Goal: Task Accomplishment & Management: Use online tool/utility

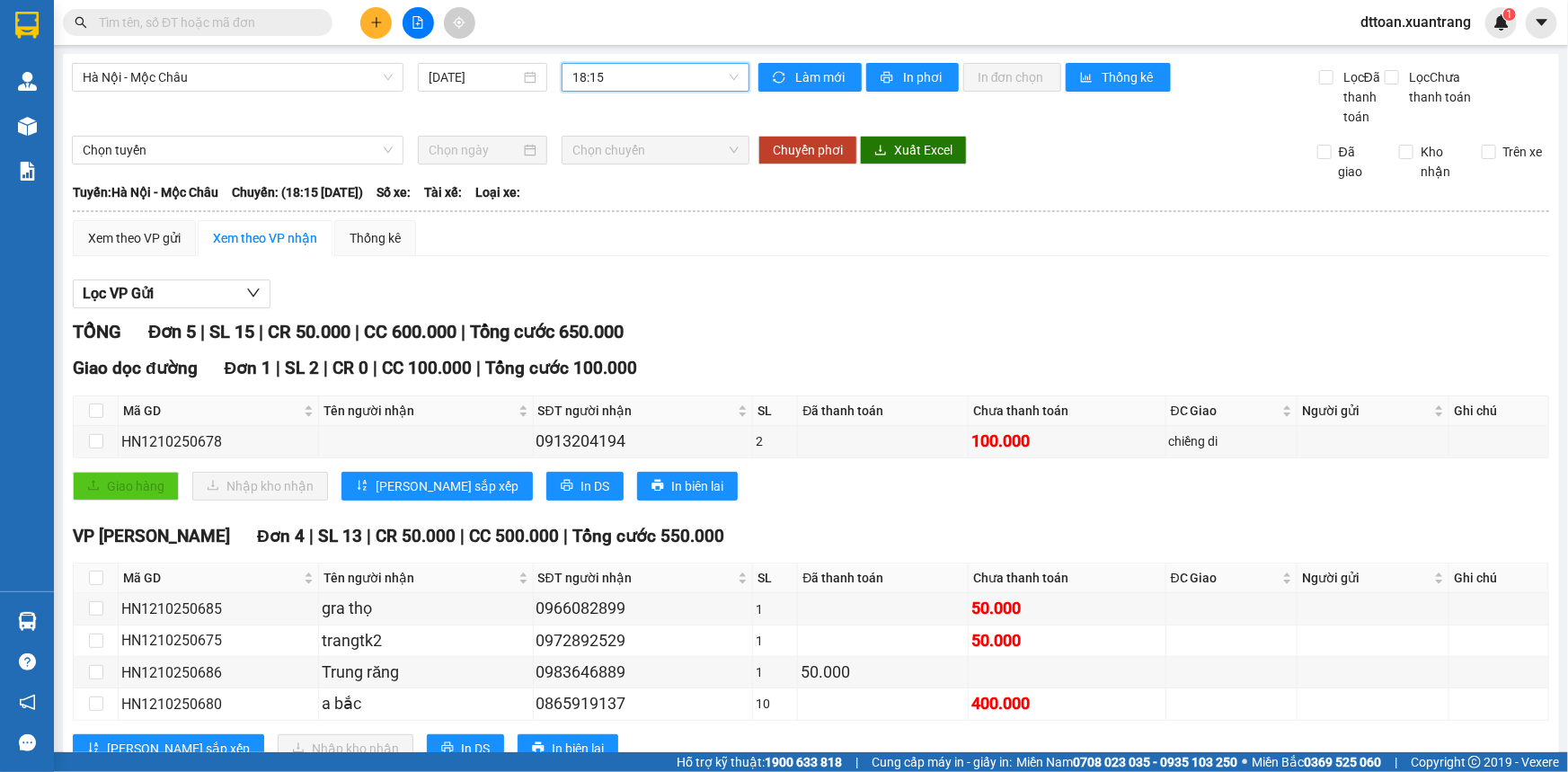
click at [1441, 23] on span "dttoan.xuantrang" at bounding box center [1416, 22] width 139 height 23
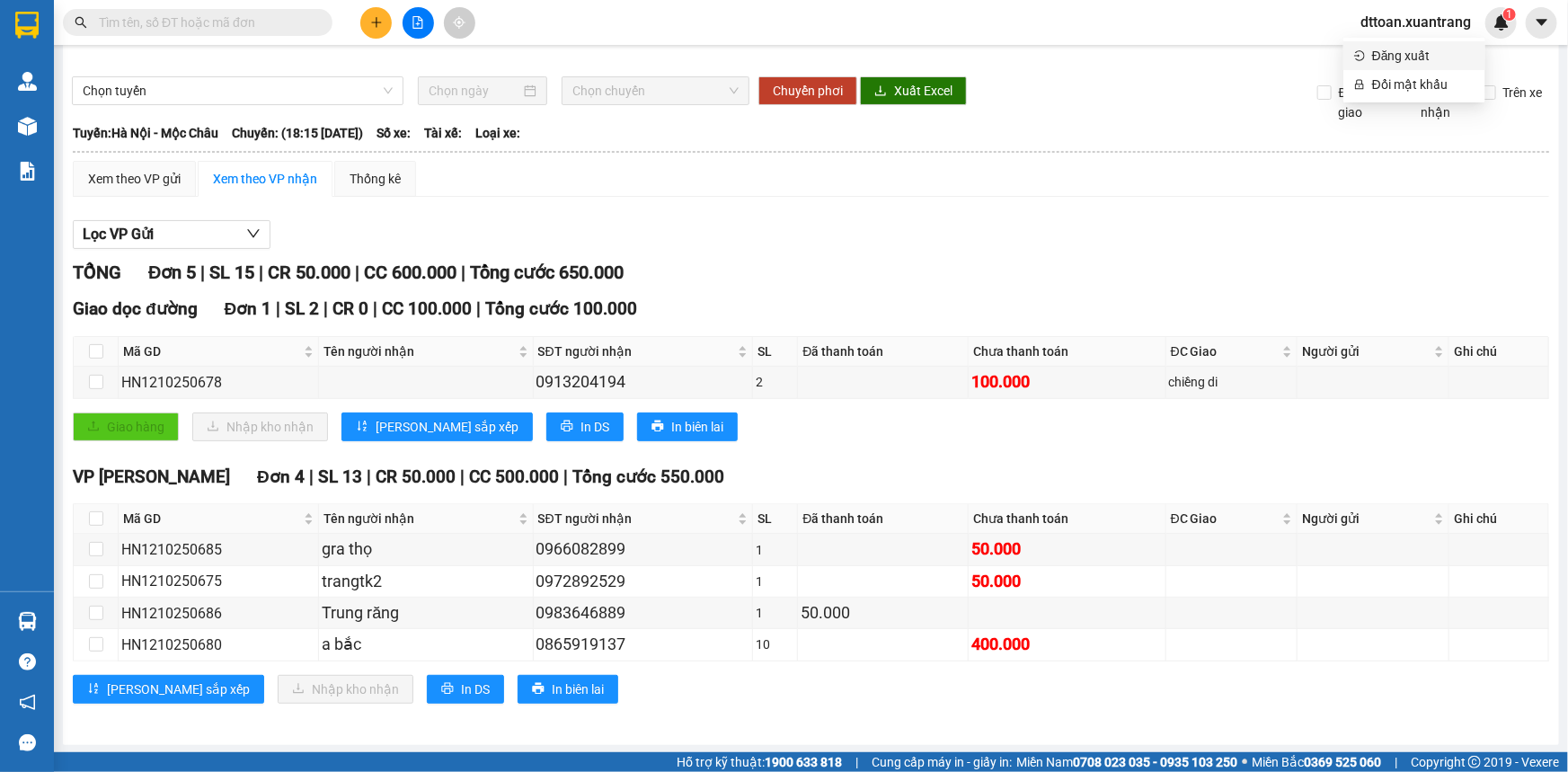
click at [1422, 54] on span "Đăng xuất" at bounding box center [1423, 56] width 103 height 20
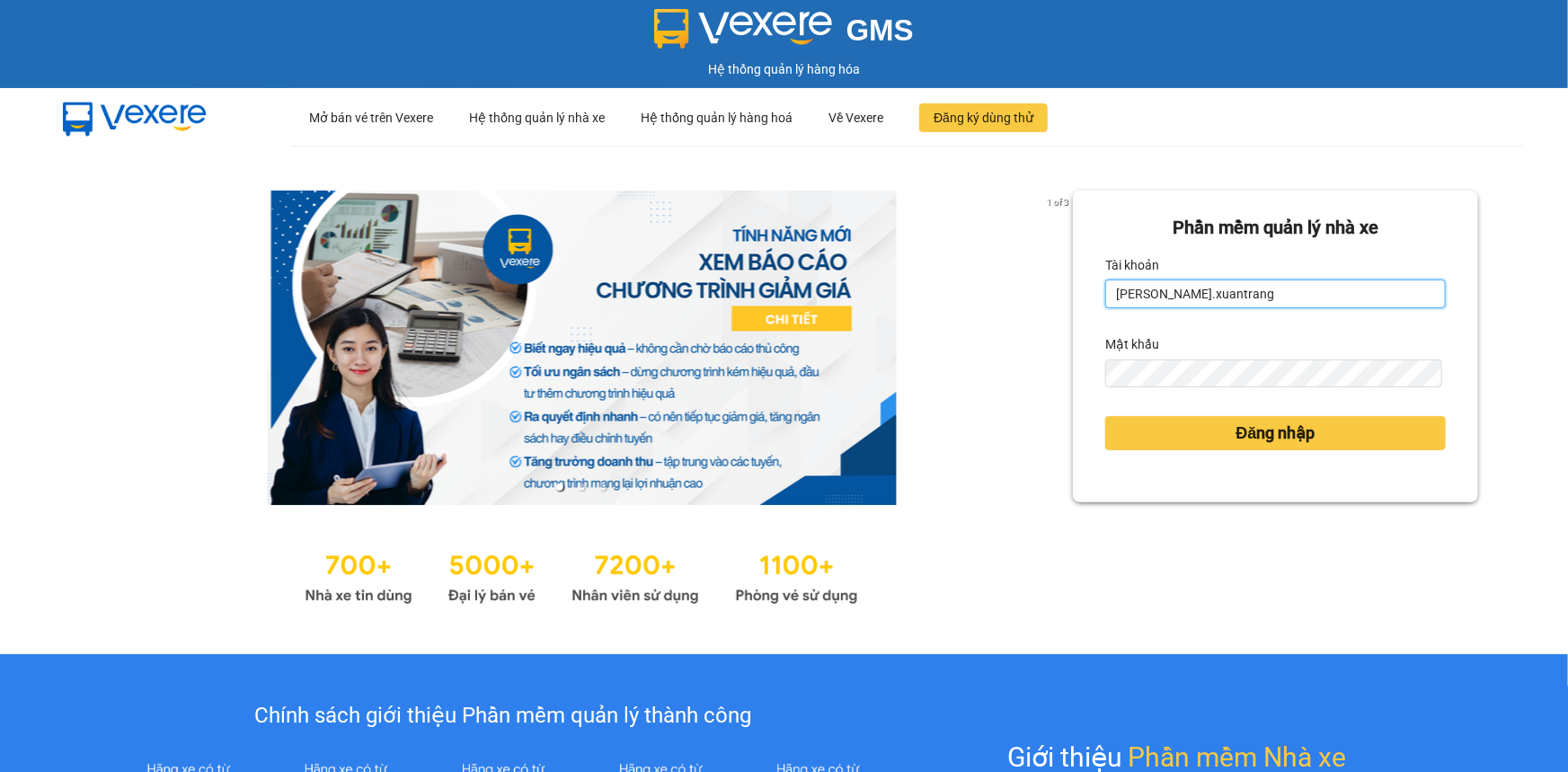
drag, startPoint x: 1273, startPoint y: 292, endPoint x: 970, endPoint y: 319, distance: 304.2
click at [970, 319] on div "1 of 3 Phần mềm quản lý nhà xe [PERSON_NAME].xuantrang Mật khẩu Đăng nhập" at bounding box center [784, 400] width 1568 height 508
click at [1169, 297] on input "[PERSON_NAME].xuantrang" at bounding box center [1276, 293] width 341 height 28
drag, startPoint x: 1180, startPoint y: 297, endPoint x: 1086, endPoint y: 296, distance: 94.0
click at [1086, 296] on div "Phần mềm quản lý nhà xe Tài khoản nguyenhong.xuantrang Mật khẩu Đăng nhập" at bounding box center [1276, 346] width 406 height 312
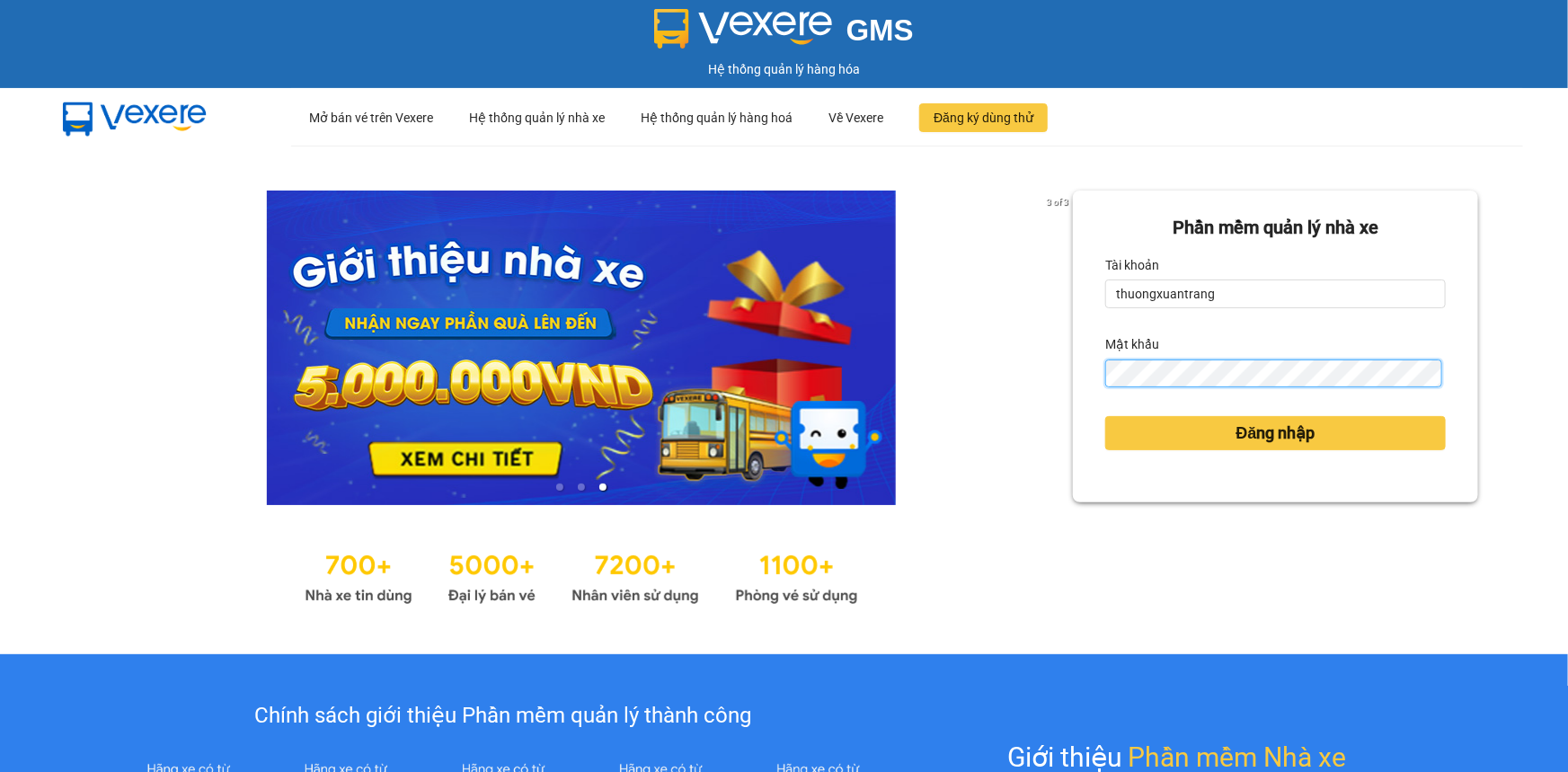
click at [1095, 361] on div "Phần mềm quản lý nhà xe Tài khoản thuongxuantrang Mật khẩu Đăng nhập" at bounding box center [1276, 346] width 406 height 312
click at [1105, 416] on button "Đăng nhập" at bounding box center [1276, 433] width 341 height 34
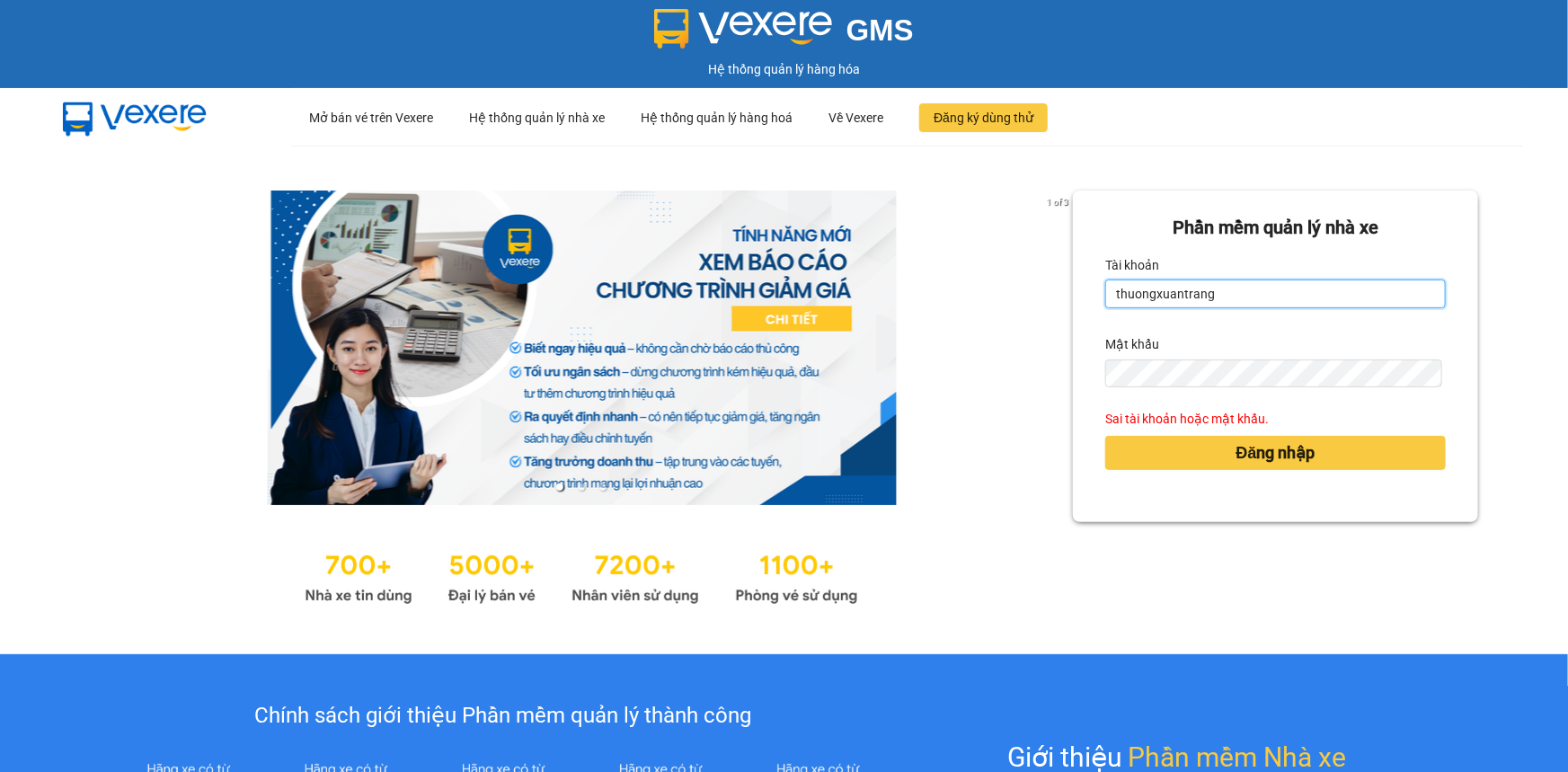
click at [1149, 297] on input "thuongxuantrang" at bounding box center [1276, 293] width 341 height 28
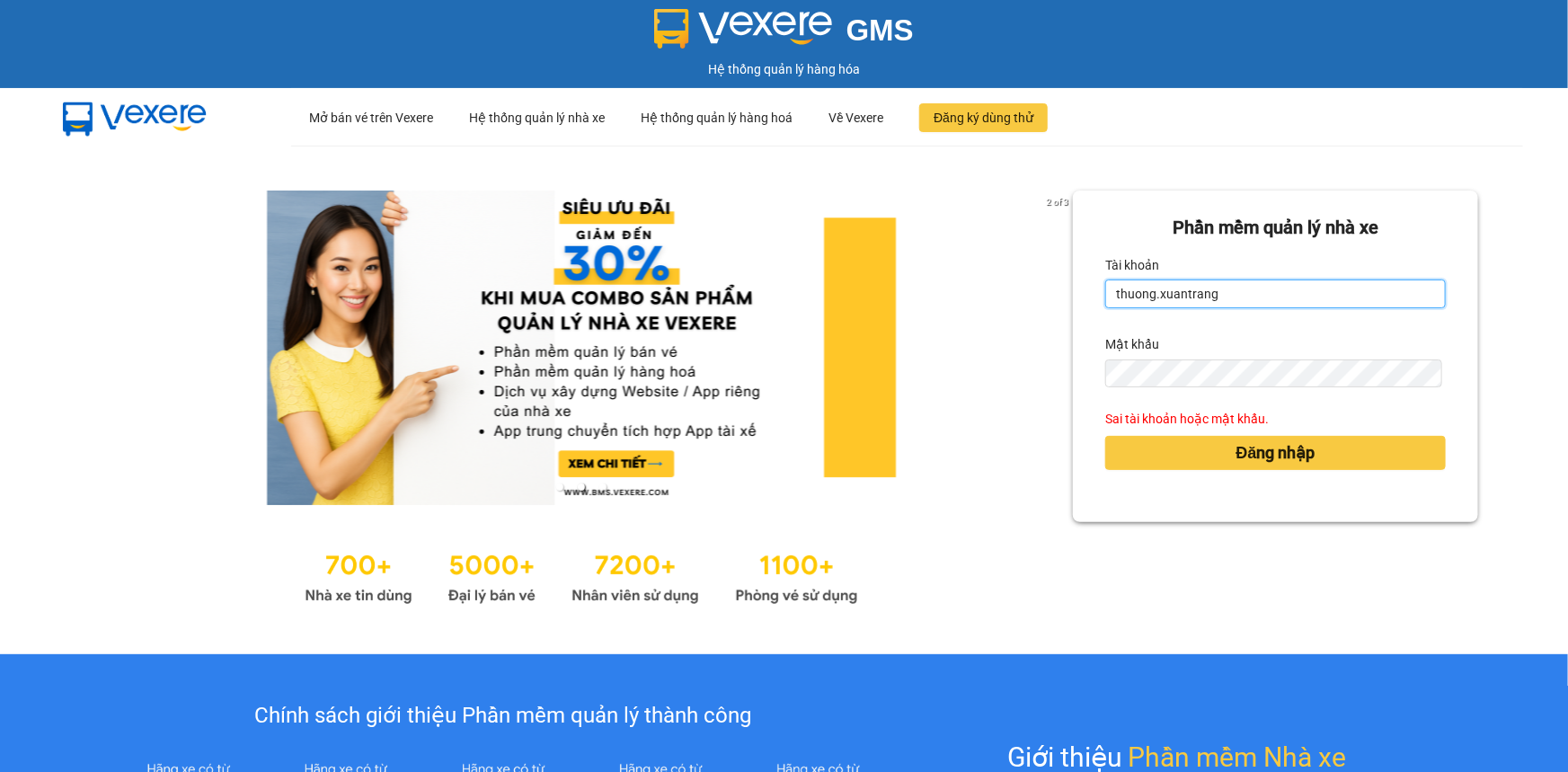
type input "[PERSON_NAME].xuantrang"
click at [996, 376] on div "2 of 3 Phần mềm quản lý nhà xe Tài khoản thuong.xuantrang Mật khẩu Sai tài khoả…" at bounding box center [784, 400] width 1568 height 508
click at [1105, 436] on button "Đăng nhập" at bounding box center [1276, 453] width 341 height 34
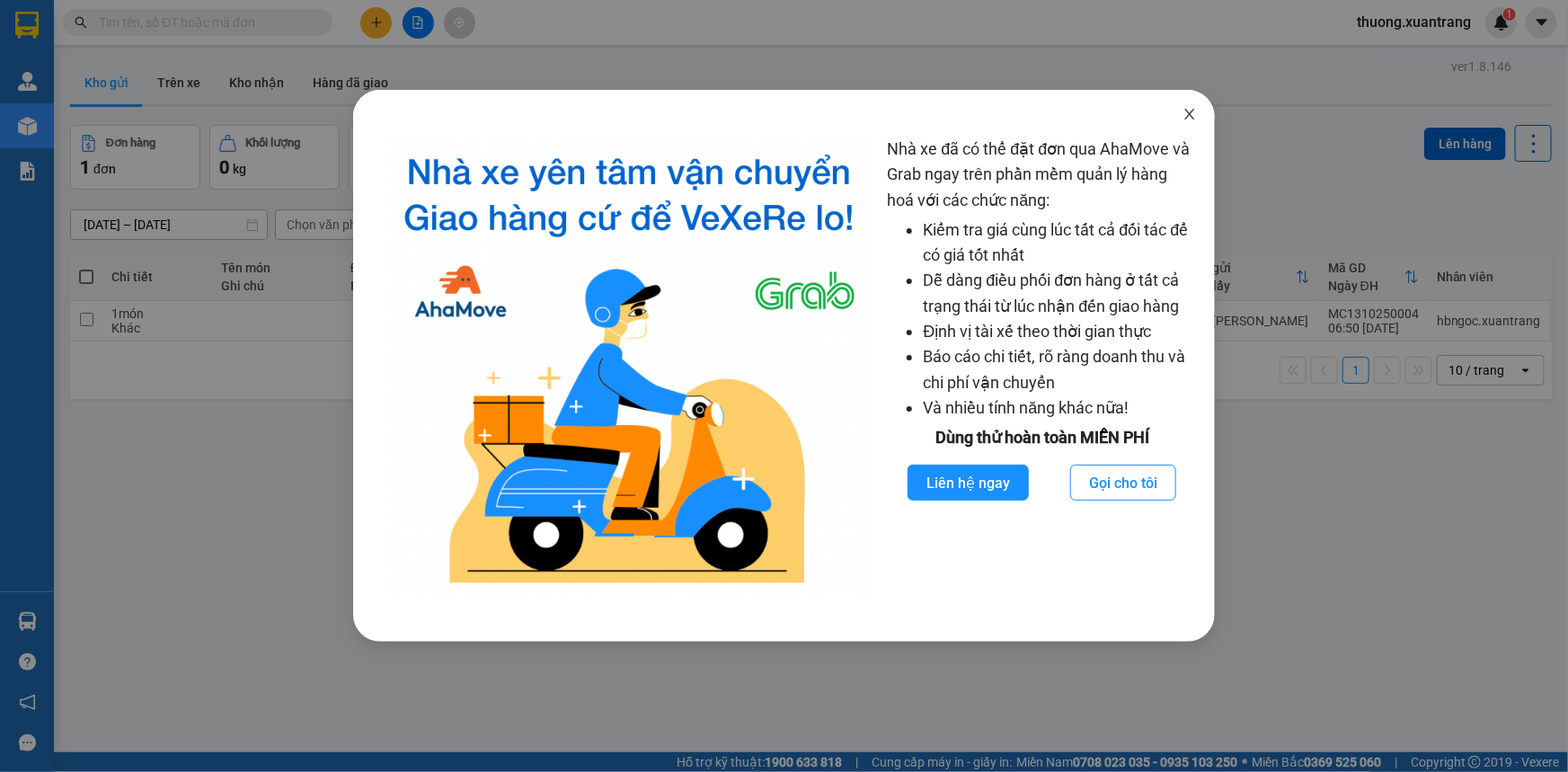
click at [1191, 116] on icon "close" at bounding box center [1191, 114] width 10 height 11
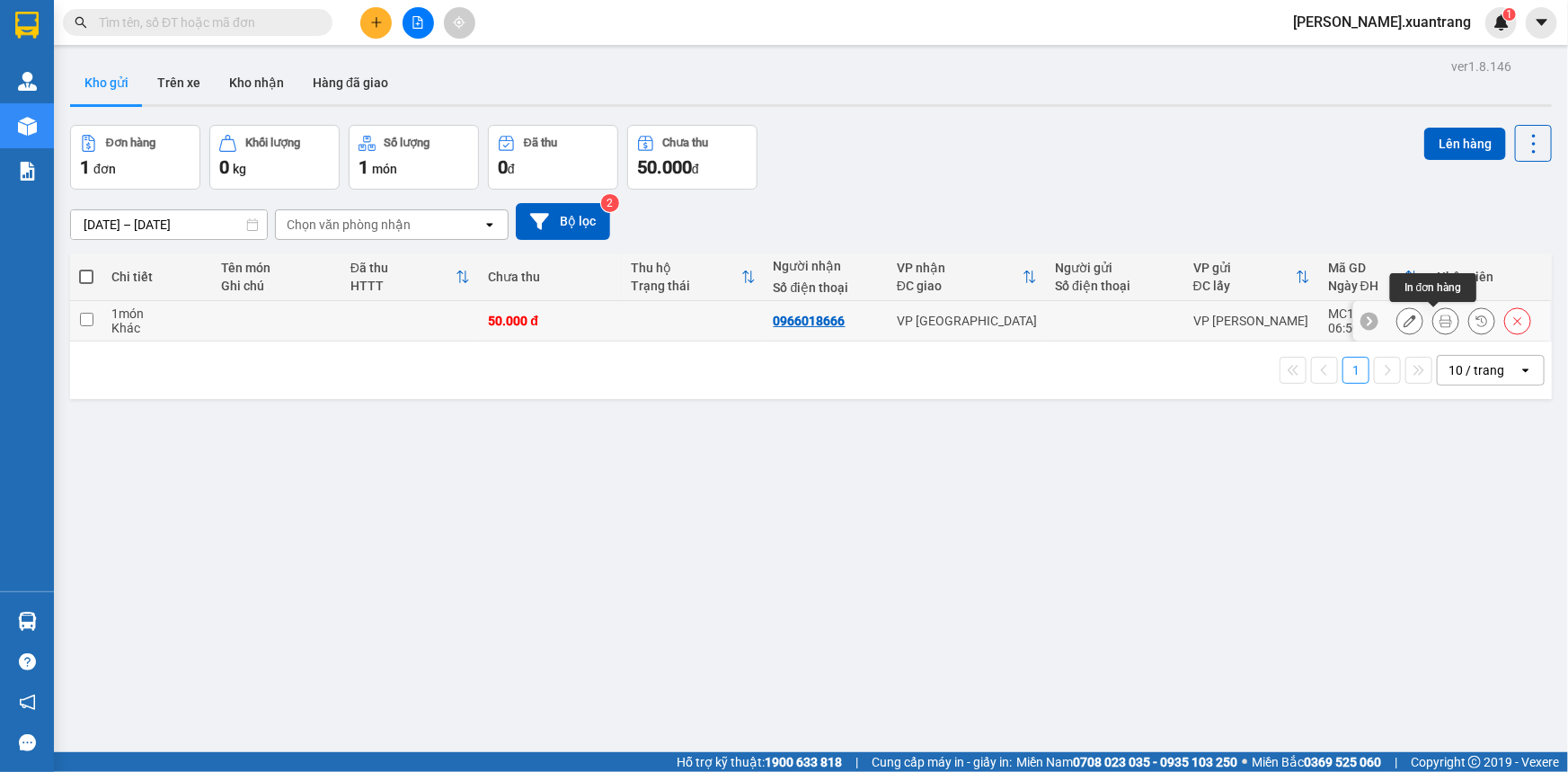
click at [1440, 321] on icon at bounding box center [1446, 320] width 13 height 13
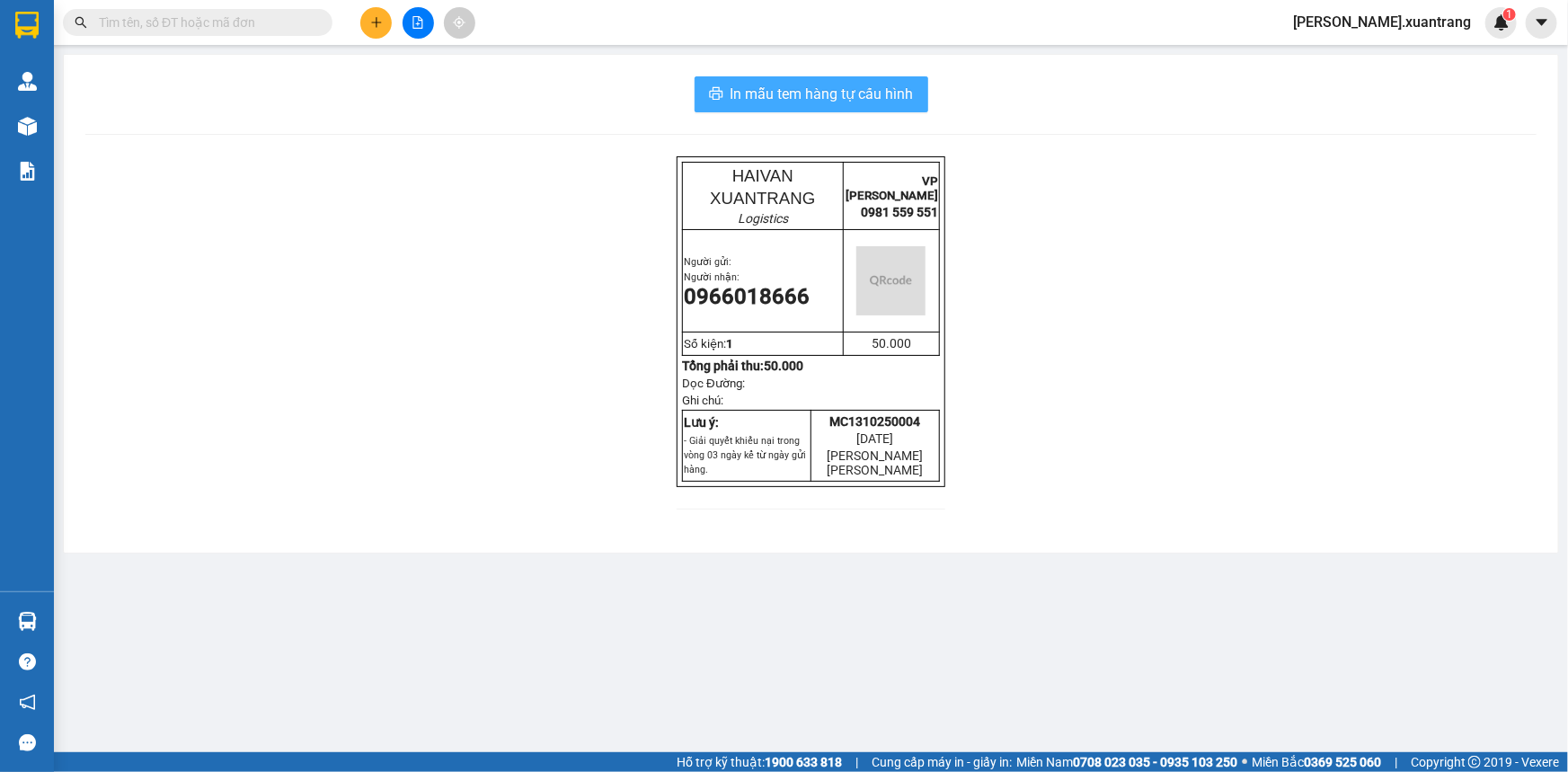
click at [871, 92] on span "In mẫu tem hàng tự cấu hình" at bounding box center [822, 93] width 183 height 23
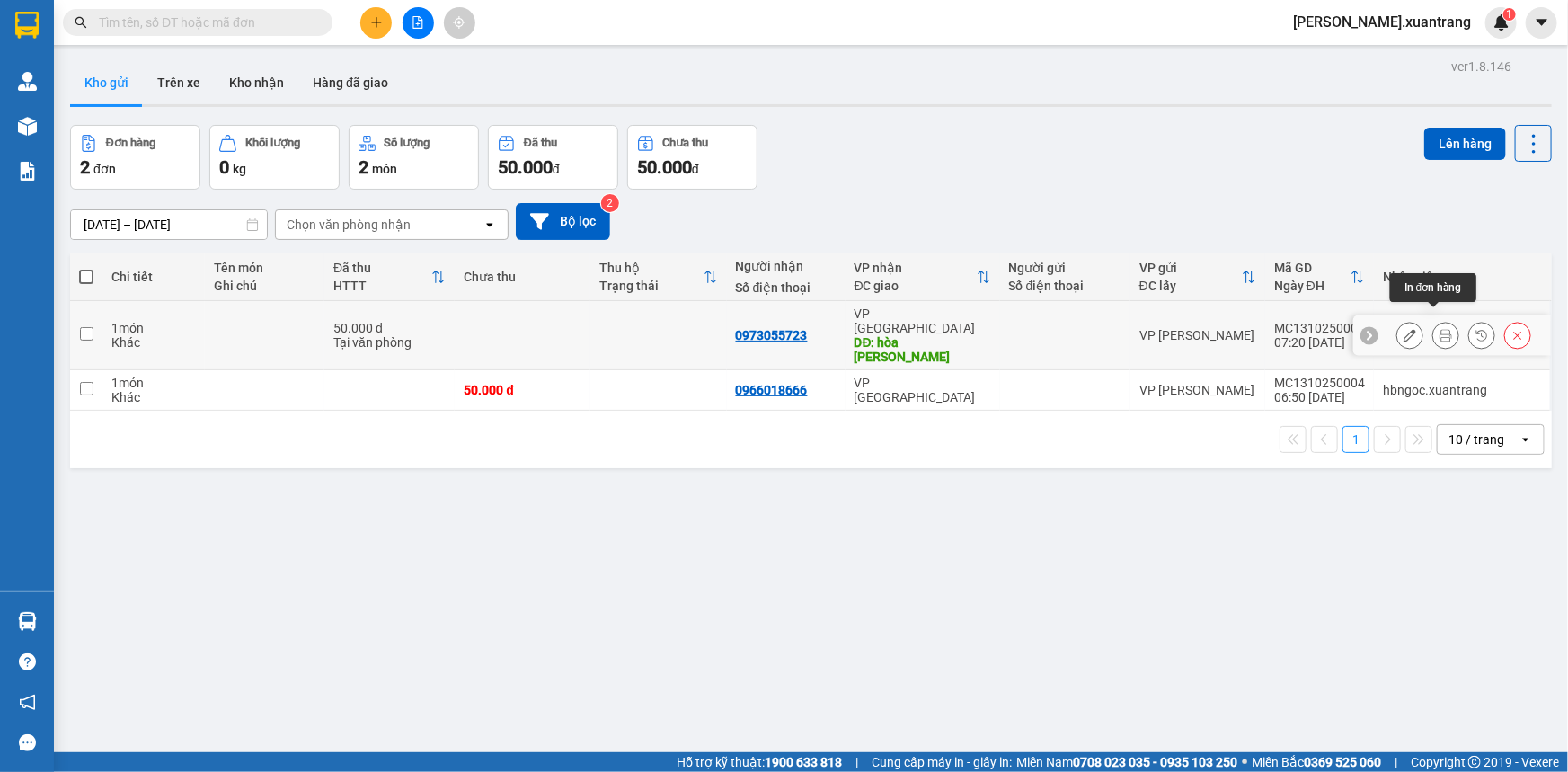
click at [1440, 329] on icon at bounding box center [1446, 335] width 13 height 13
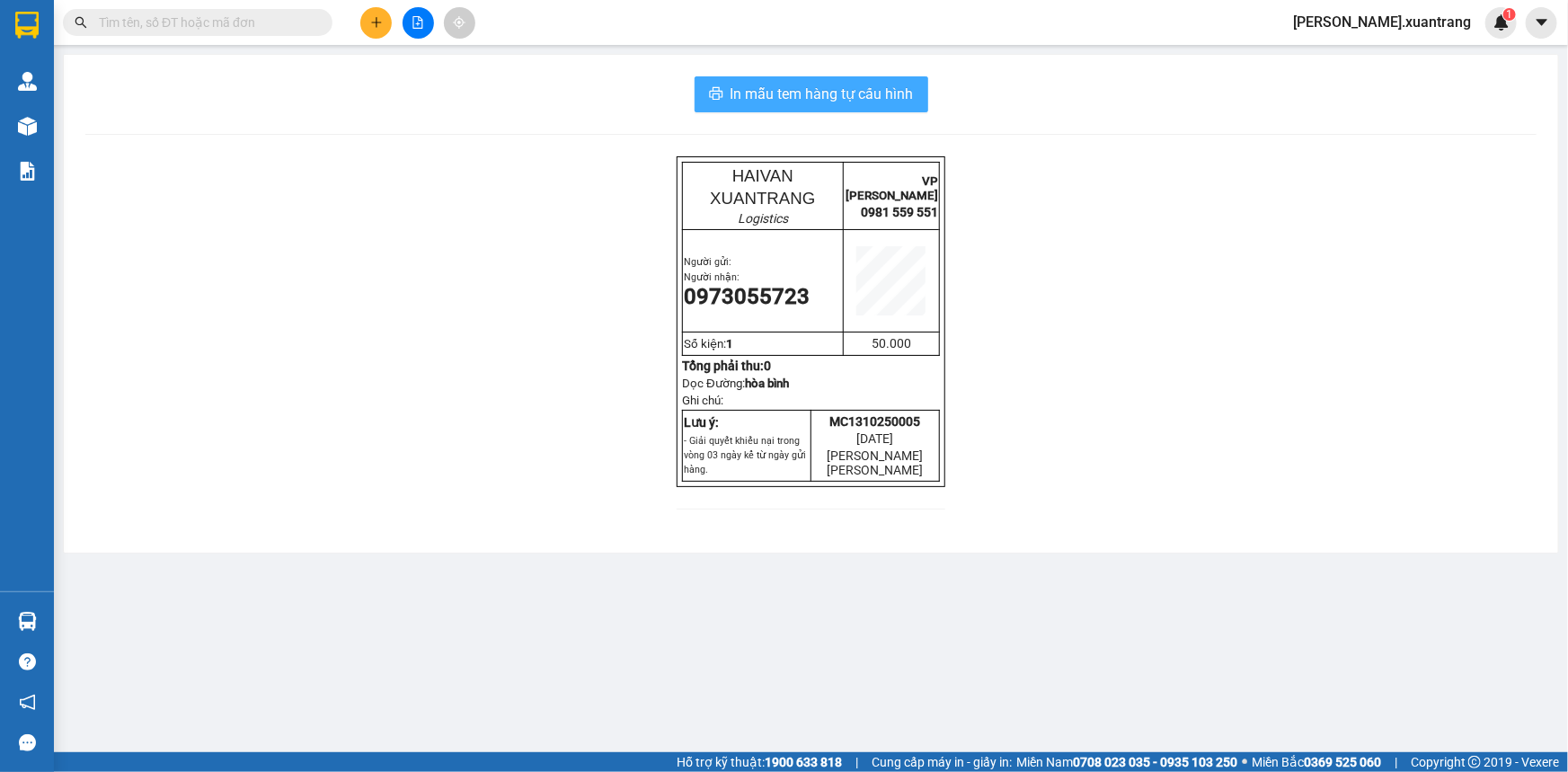
click at [869, 87] on span "In mẫu tem hàng tự cấu hình" at bounding box center [822, 93] width 183 height 23
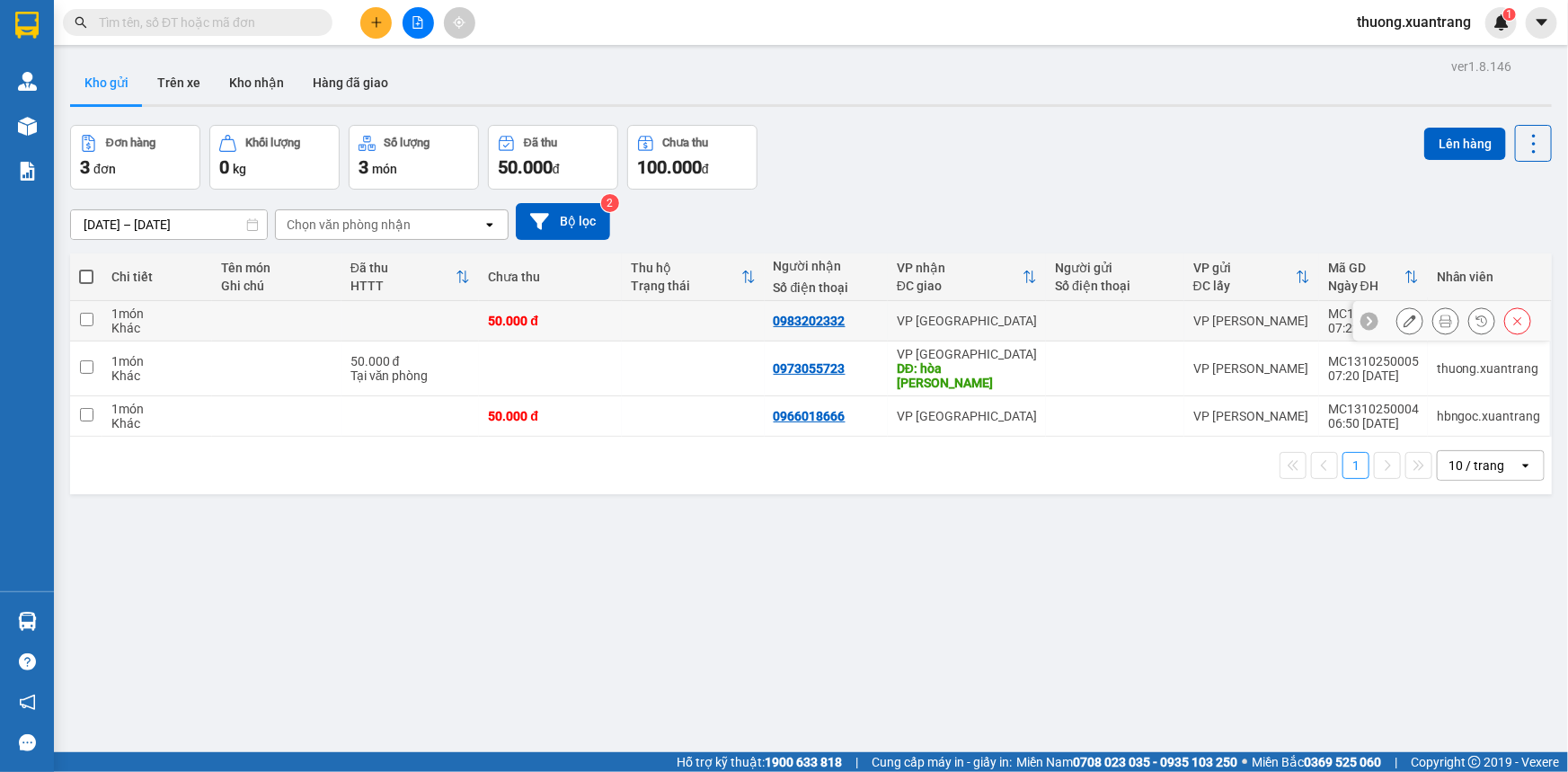
click at [1440, 325] on icon at bounding box center [1446, 320] width 13 height 13
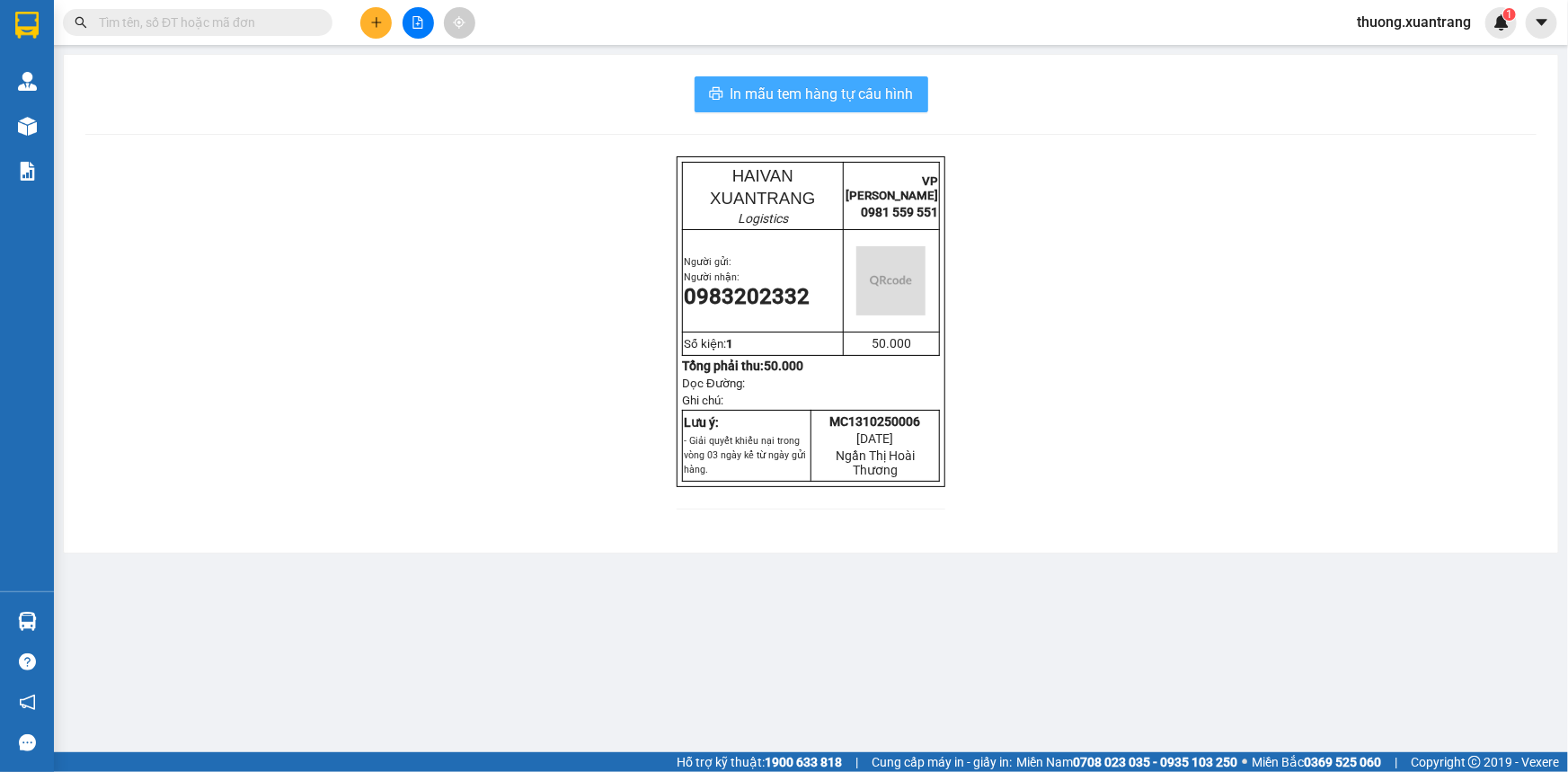
click at [832, 89] on span "In mẫu tem hàng tự cấu hình" at bounding box center [822, 93] width 183 height 23
